Goal: Find specific page/section

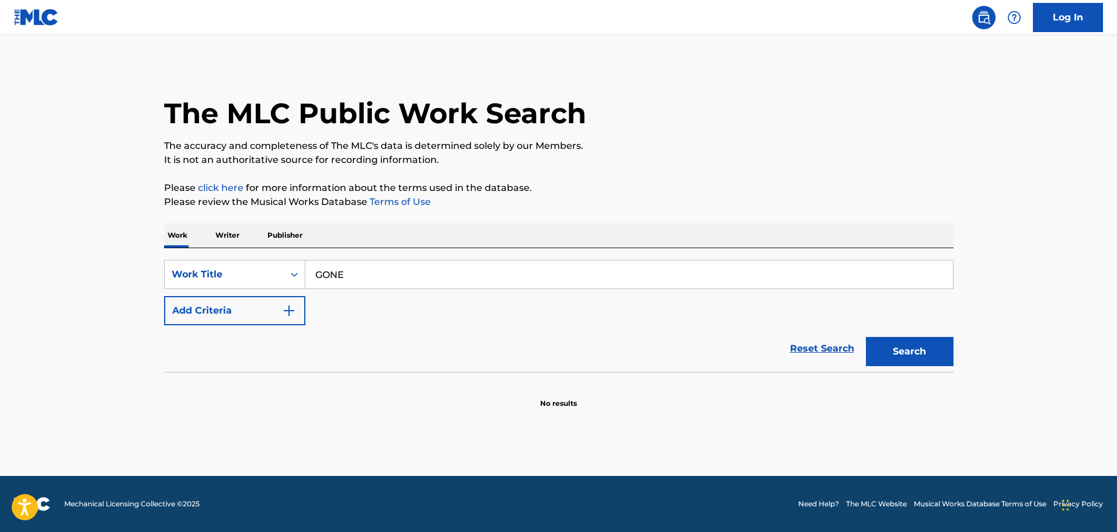
type input "GONE"
click at [293, 308] on img "Search Form" at bounding box center [289, 311] width 14 height 14
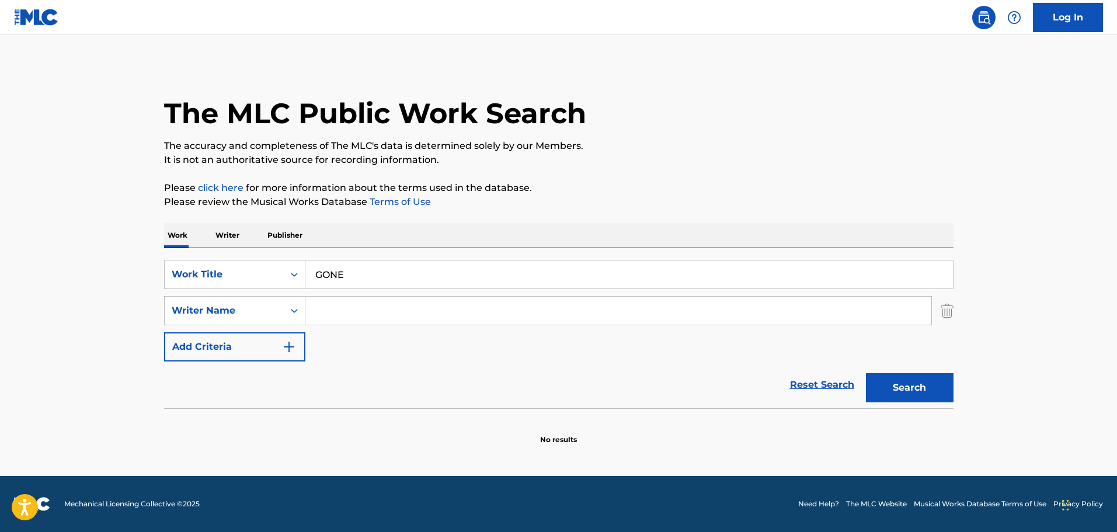
click at [342, 307] on input "Search Form" at bounding box center [618, 311] width 626 height 28
paste input "[PERSON_NAME] [PERSON_NAME]"
type input "[PERSON_NAME] [PERSON_NAME]"
drag, startPoint x: 935, startPoint y: 384, endPoint x: 942, endPoint y: 388, distance: 7.3
click at [935, 385] on button "Search" at bounding box center [910, 387] width 88 height 29
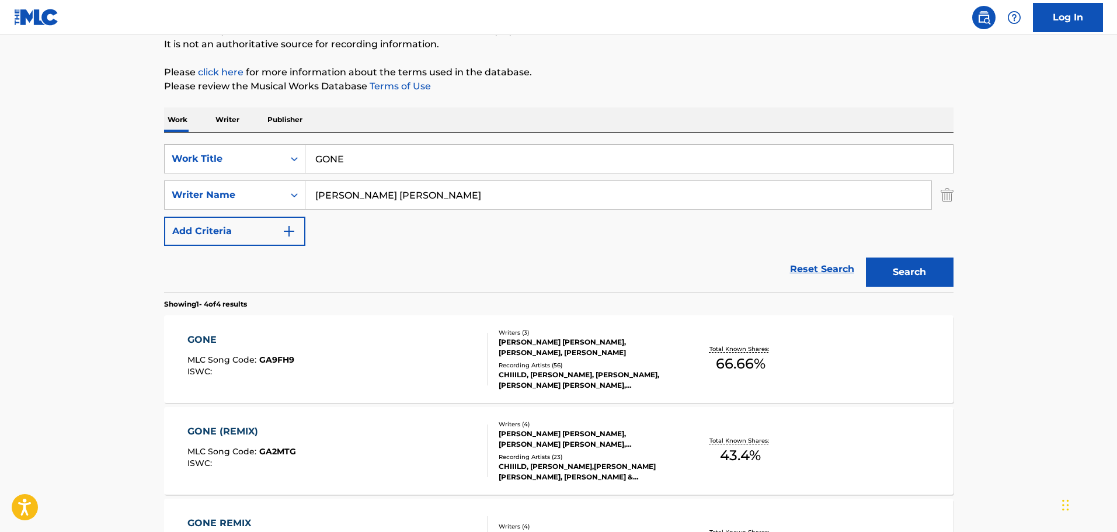
scroll to position [117, 0]
click at [206, 335] on div "GONE" at bounding box center [240, 339] width 107 height 14
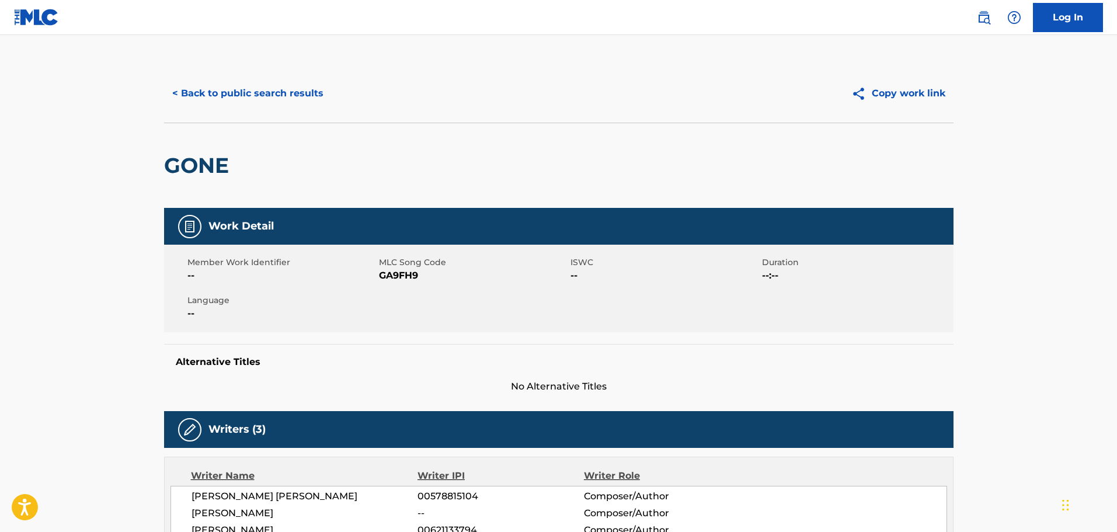
click at [224, 96] on button "< Back to public search results" at bounding box center [248, 93] width 168 height 29
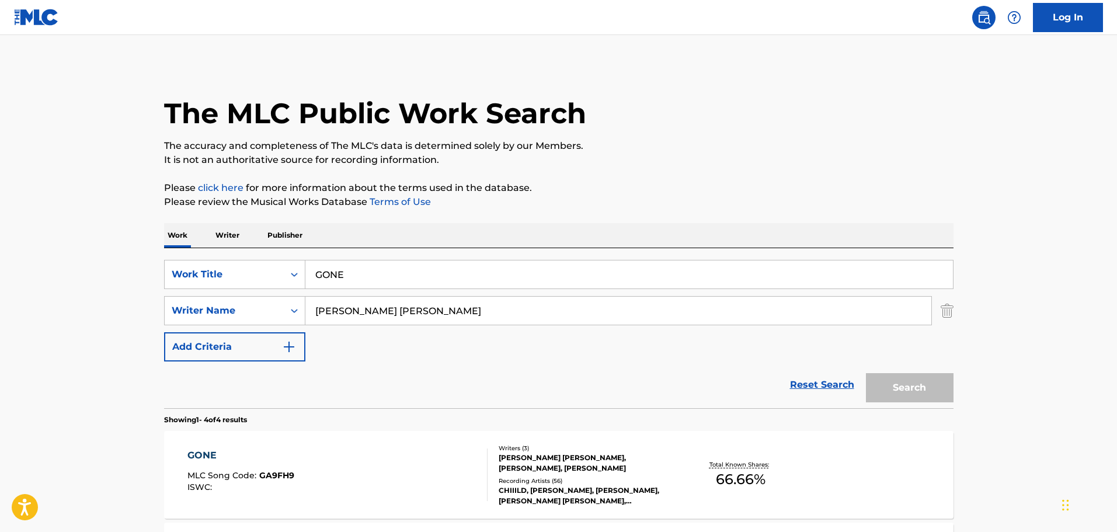
scroll to position [117, 0]
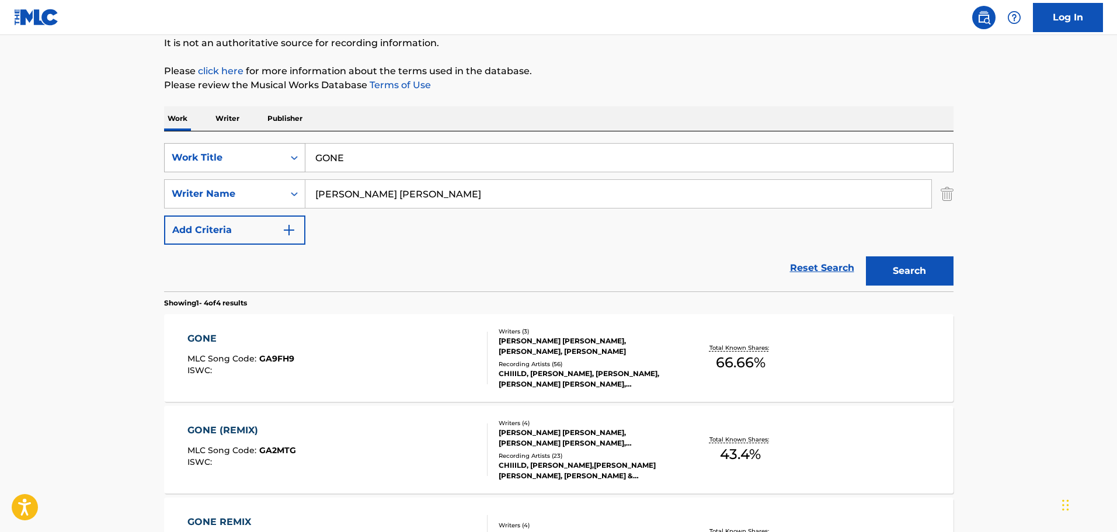
drag, startPoint x: 359, startPoint y: 158, endPoint x: 258, endPoint y: 165, distance: 101.9
click at [258, 165] on div "SearchWithCriteria2c474ceb-81c8-42b2-8988-d5ea7dd980e1 Work Title GONE" at bounding box center [558, 157] width 789 height 29
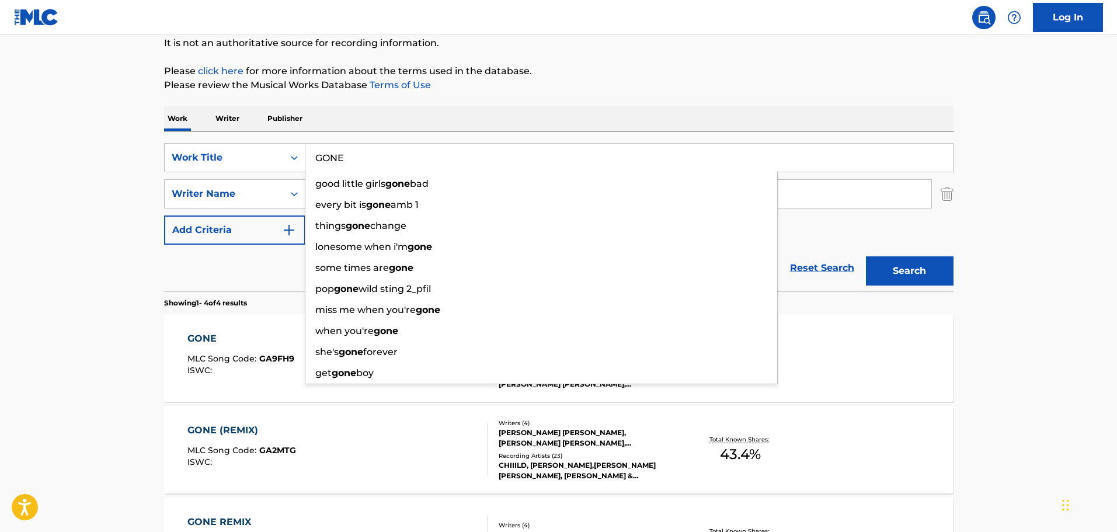
paste input "Just Like You"
type input "Just Like You"
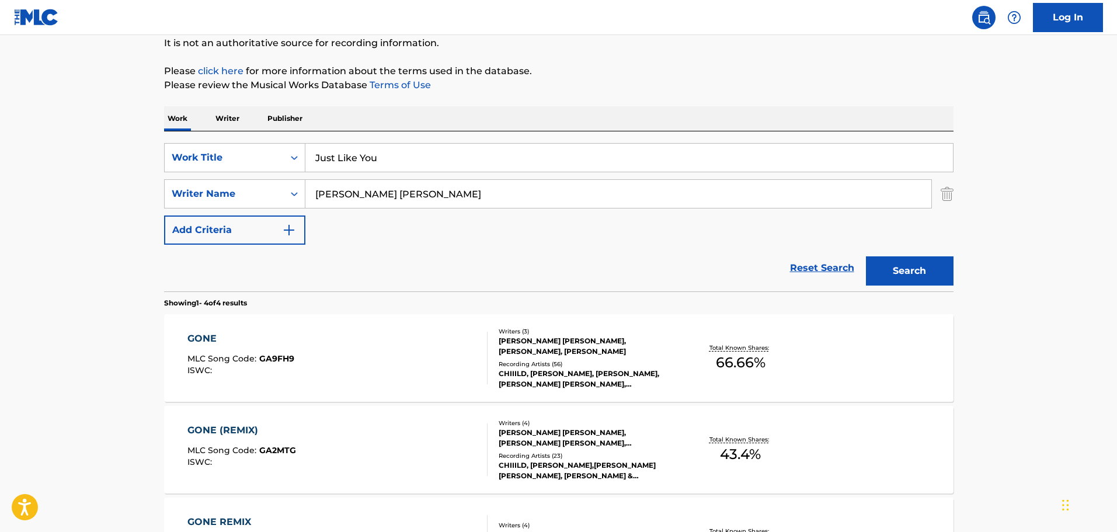
click at [245, 272] on div "Reset Search Search" at bounding box center [558, 268] width 789 height 47
drag, startPoint x: 439, startPoint y: 199, endPoint x: 286, endPoint y: 206, distance: 153.7
click at [286, 206] on div "SearchWithCriteria596df3a4-130e-473c-ae0a-59e691b093fe Writer Name [PERSON_NAME…" at bounding box center [558, 193] width 789 height 29
paste input "[PERSON_NAME]"
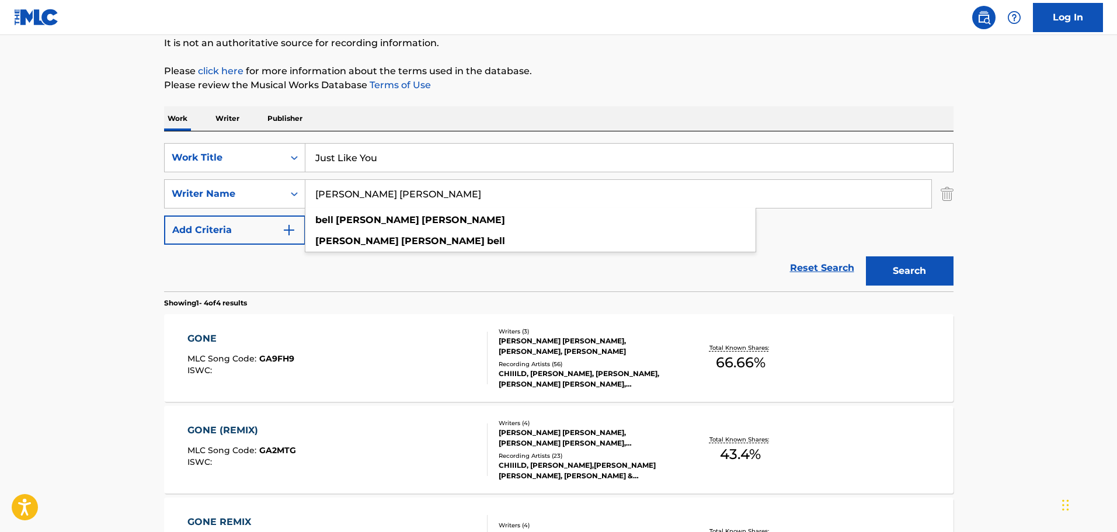
type input "[PERSON_NAME] [PERSON_NAME]"
click at [910, 262] on button "Search" at bounding box center [910, 270] width 88 height 29
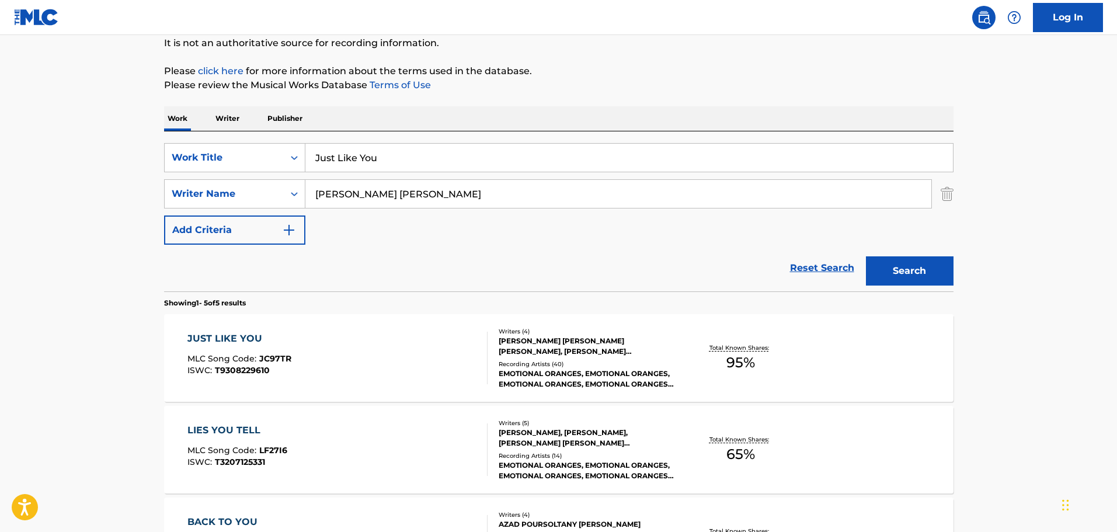
click at [226, 338] on div "JUST LIKE YOU" at bounding box center [239, 339] width 104 height 14
